Goal: Task Accomplishment & Management: Manage account settings

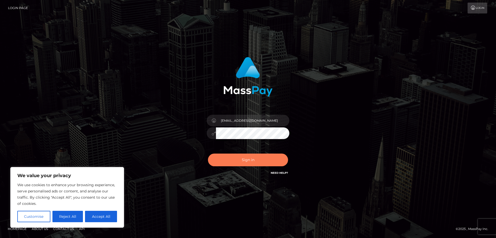
type input "[EMAIL_ADDRESS][DOMAIN_NAME]"
click at [234, 163] on button "Sign in" at bounding box center [248, 159] width 80 height 13
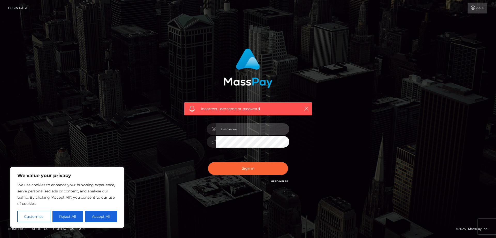
click at [235, 128] on input "text" at bounding box center [252, 129] width 73 height 12
type input "[EMAIL_ADDRESS][DOMAIN_NAME]"
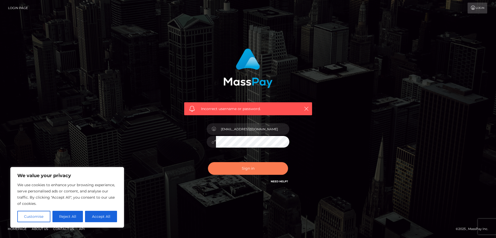
click at [232, 167] on button "Sign in" at bounding box center [248, 168] width 80 height 13
